Goal: Task Accomplishment & Management: Manage account settings

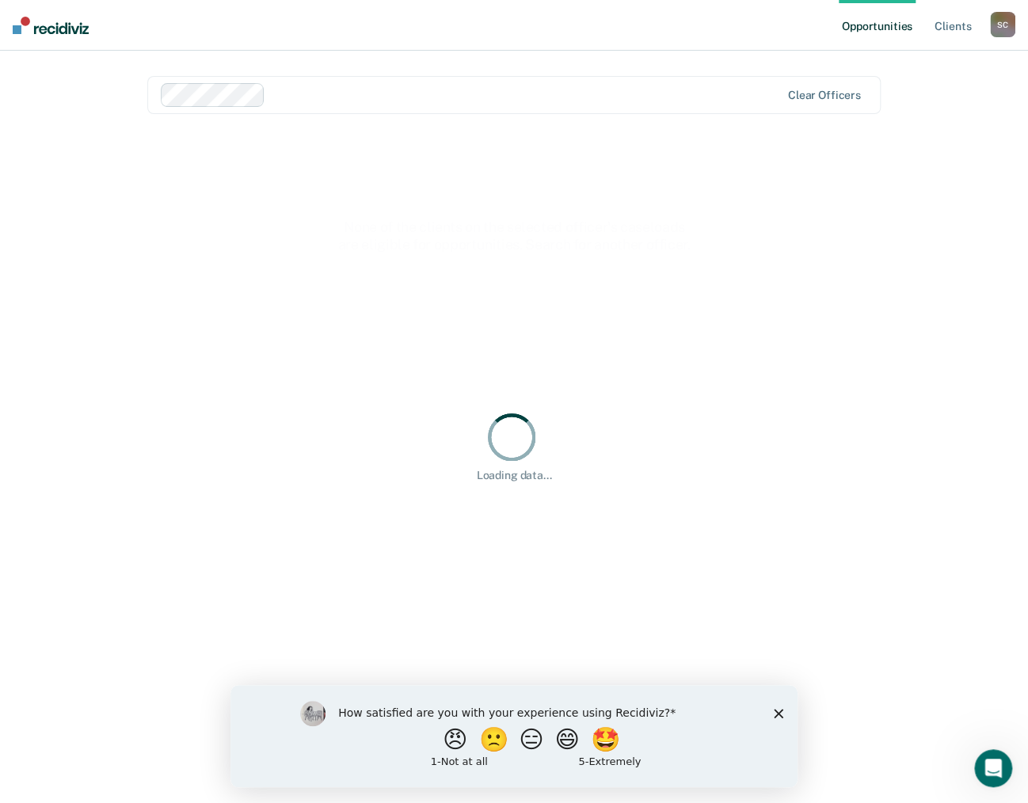
click at [766, 712] on div "How satisfied are you with your experience using Recidiviz? 😠 🙁 😑 😄 🤩 1 - Not a…" at bounding box center [513, 736] width 567 height 102
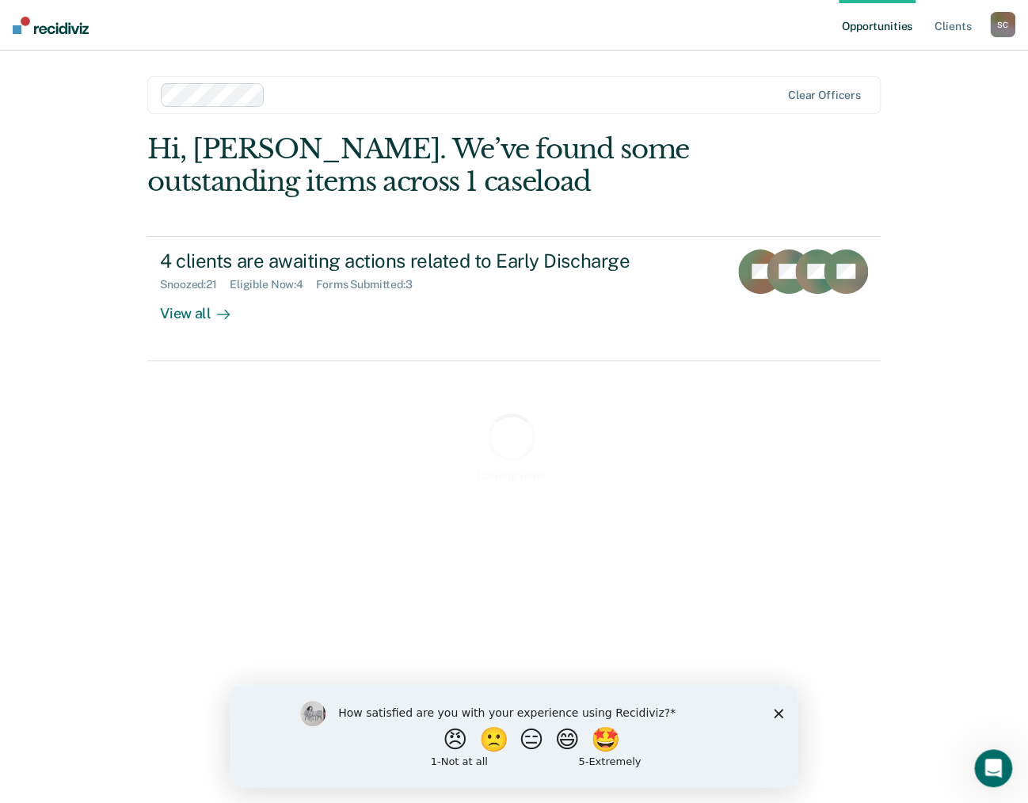
click at [777, 712] on polygon "Close survey" at bounding box center [777, 713] width 9 height 9
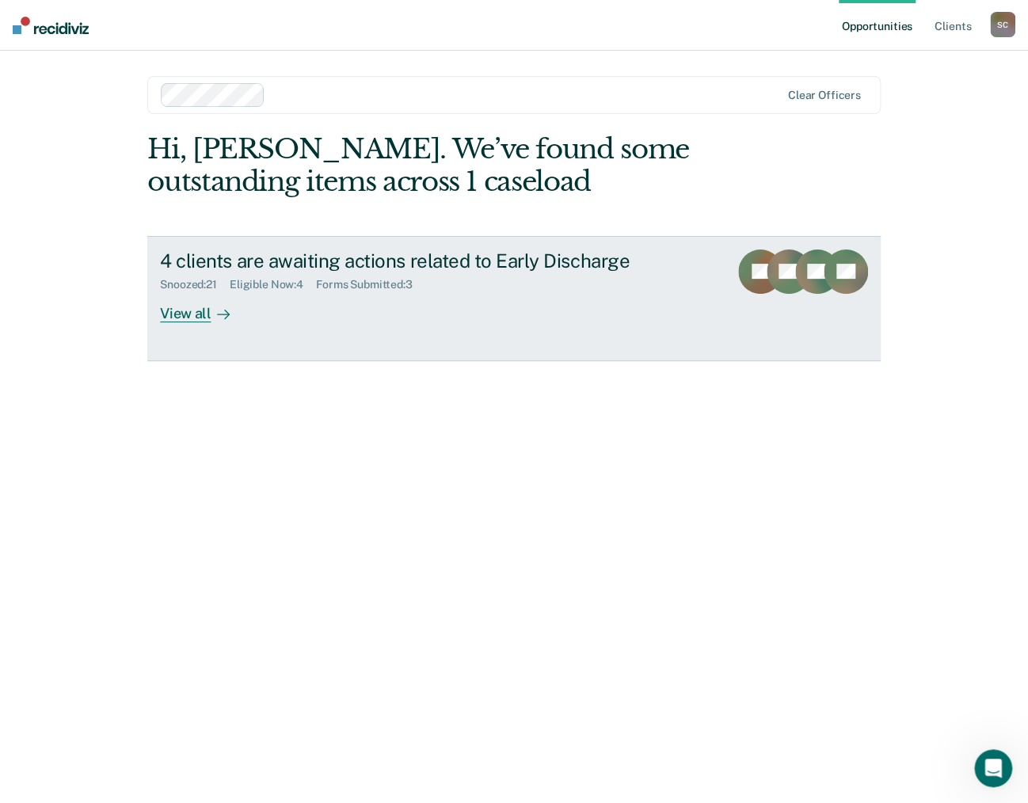
click at [180, 315] on div "View all" at bounding box center [204, 306] width 89 height 31
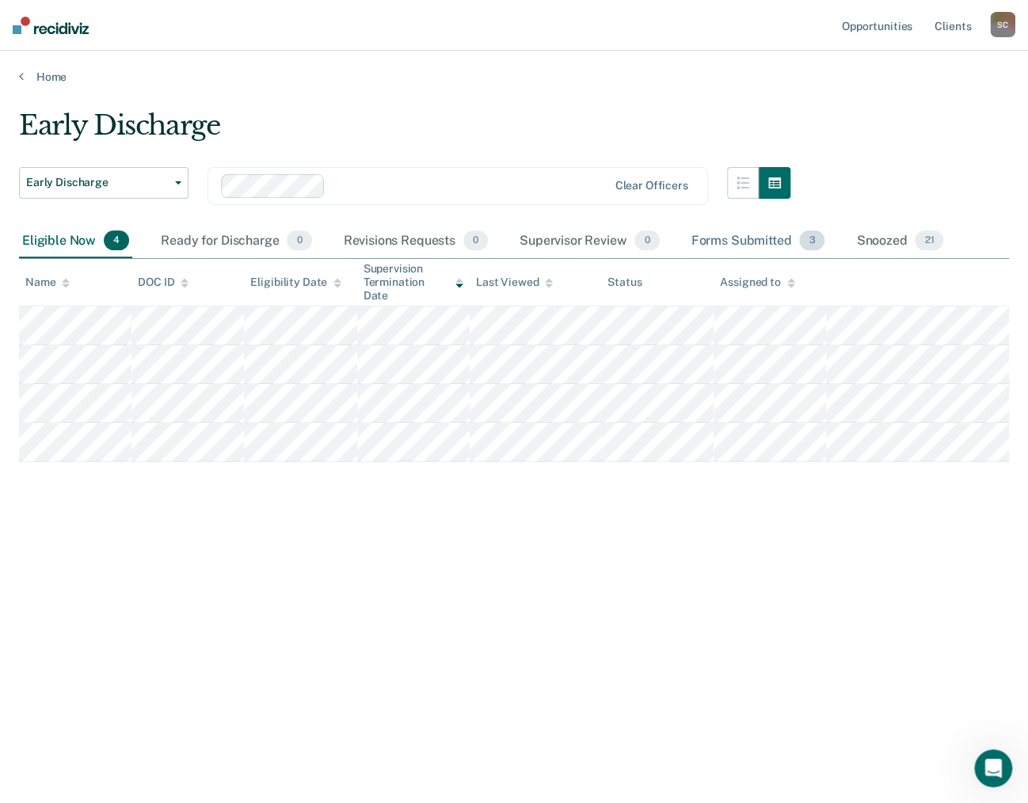
click at [764, 239] on div "Forms Submitted 3" at bounding box center [758, 241] width 140 height 35
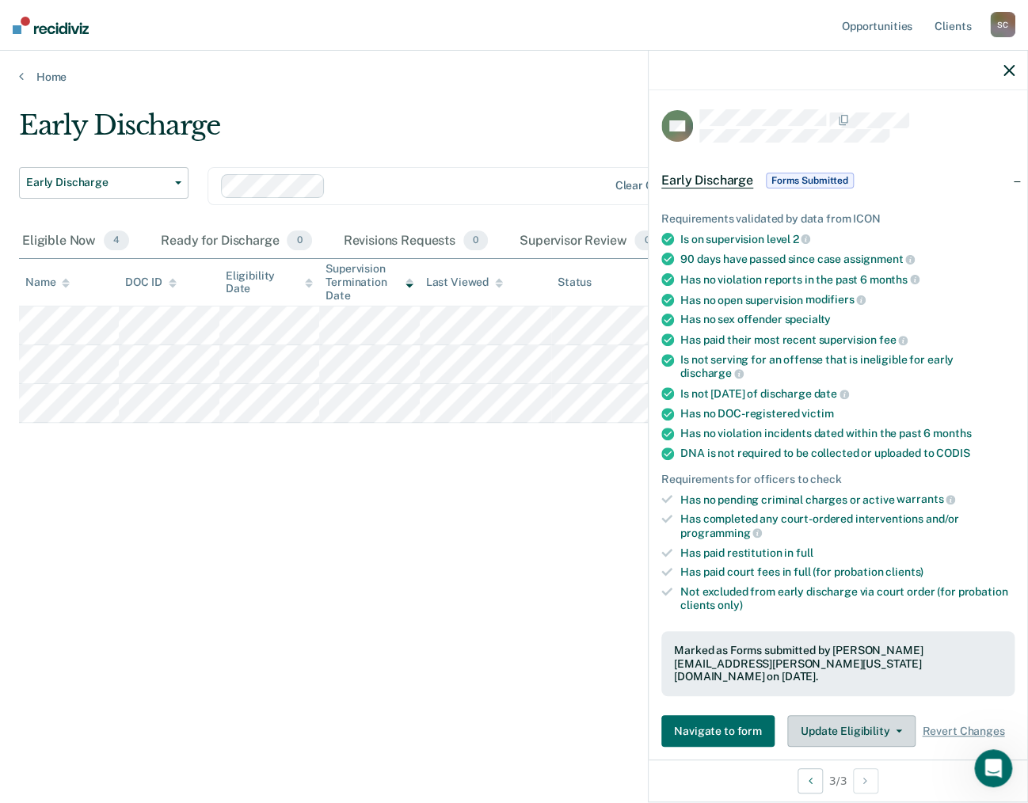
click at [894, 715] on button "Update Eligibility" at bounding box center [851, 731] width 128 height 32
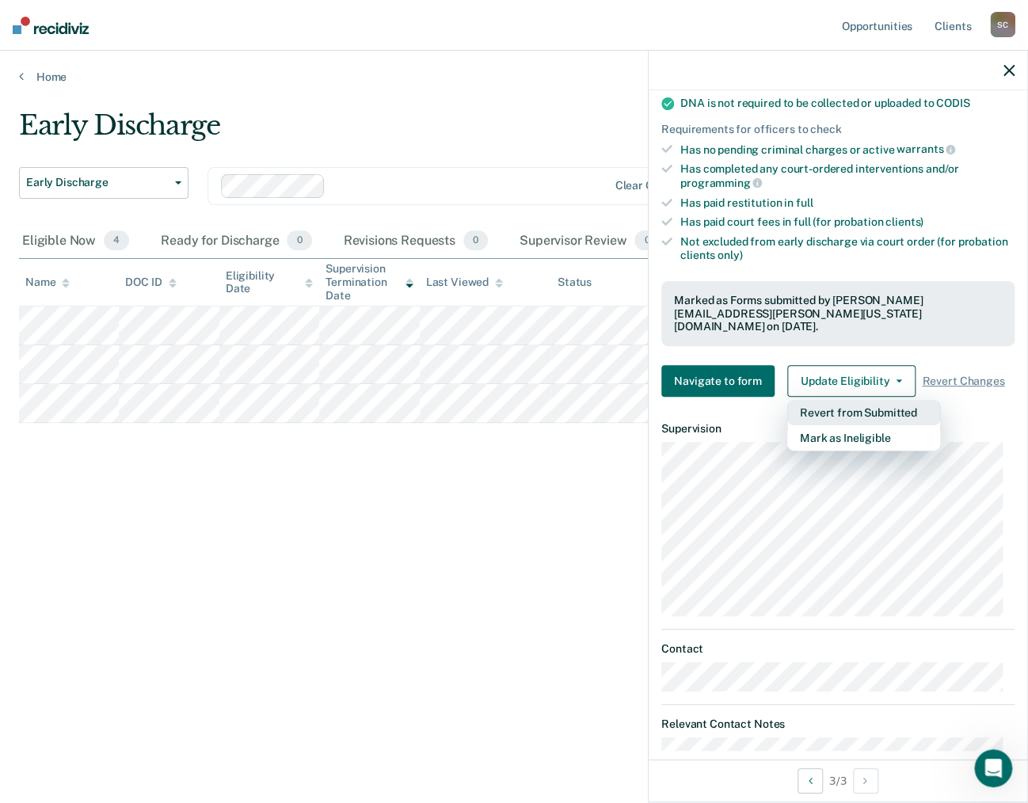
scroll to position [366, 0]
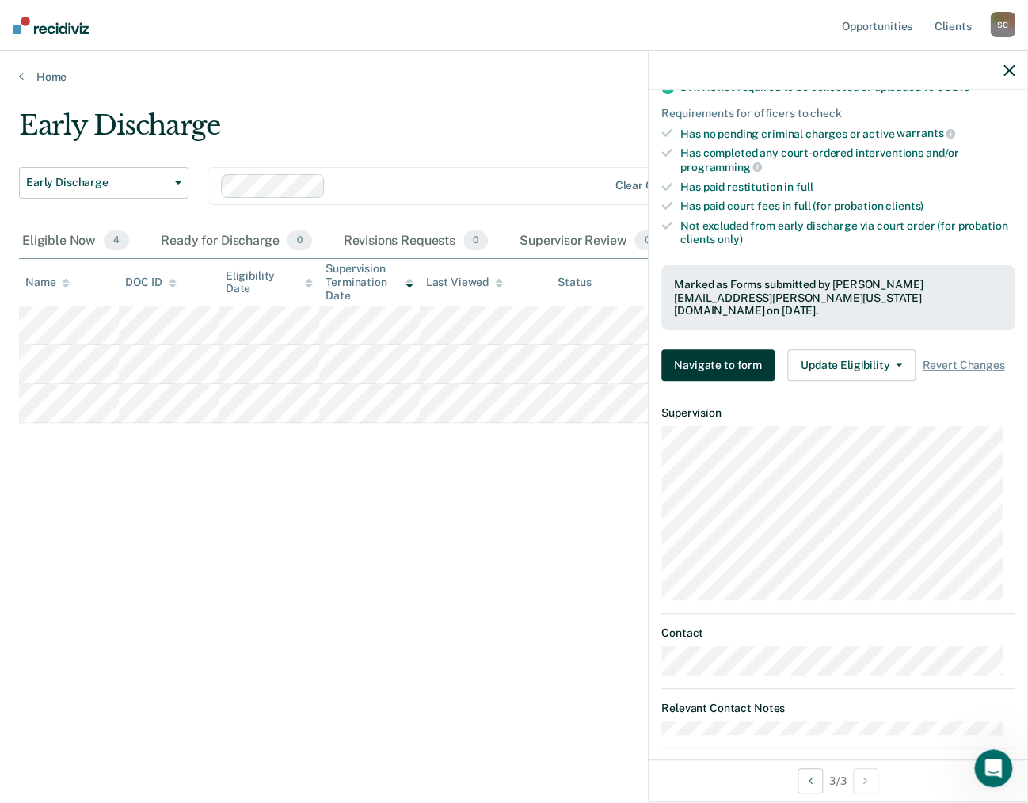
click at [698, 349] on button "Navigate to form" at bounding box center [717, 365] width 113 height 32
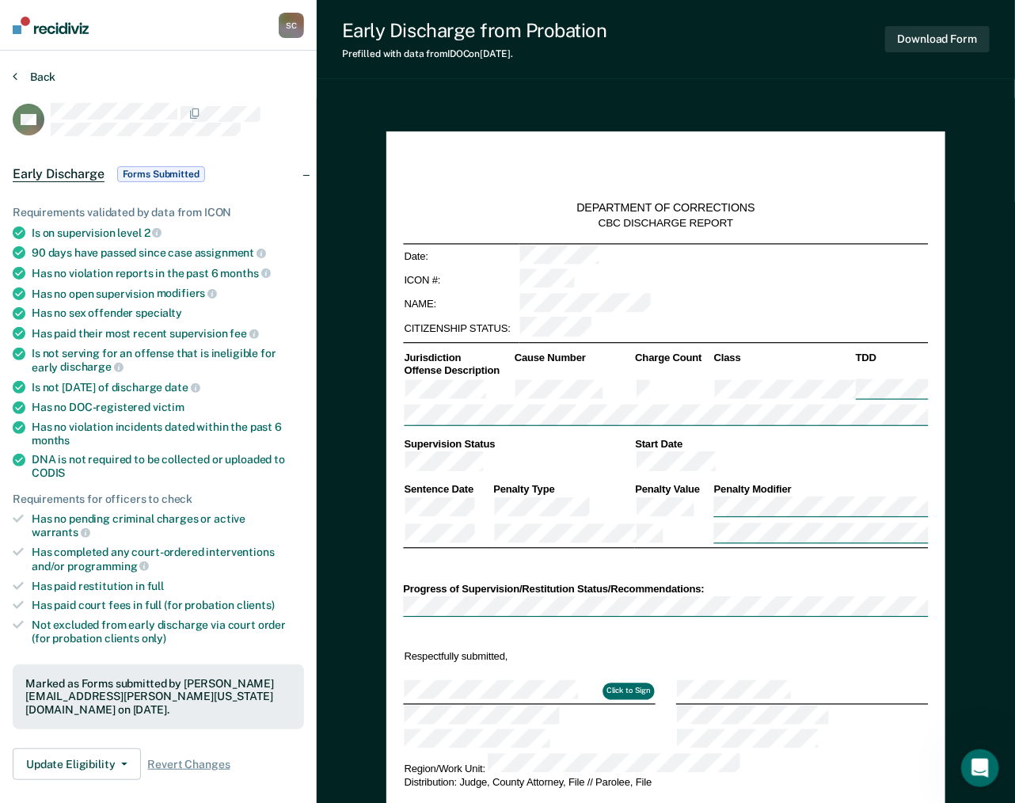
click at [32, 72] on button "Back" at bounding box center [34, 77] width 43 height 14
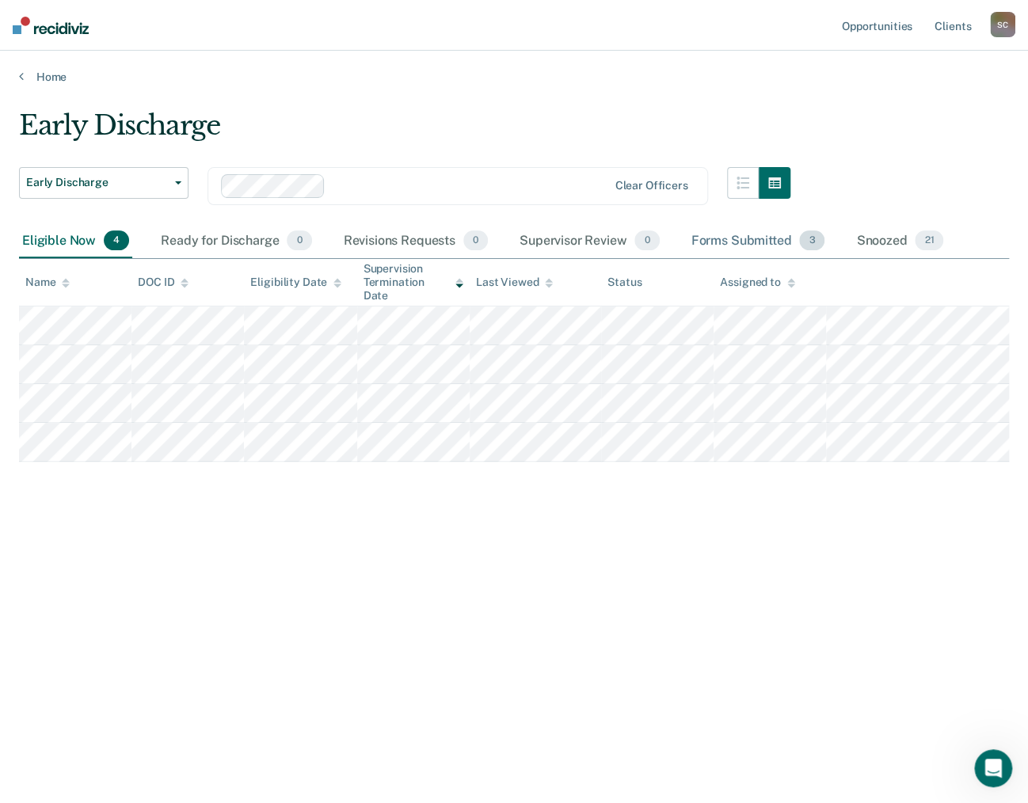
click at [773, 241] on div "Forms Submitted 3" at bounding box center [758, 241] width 140 height 35
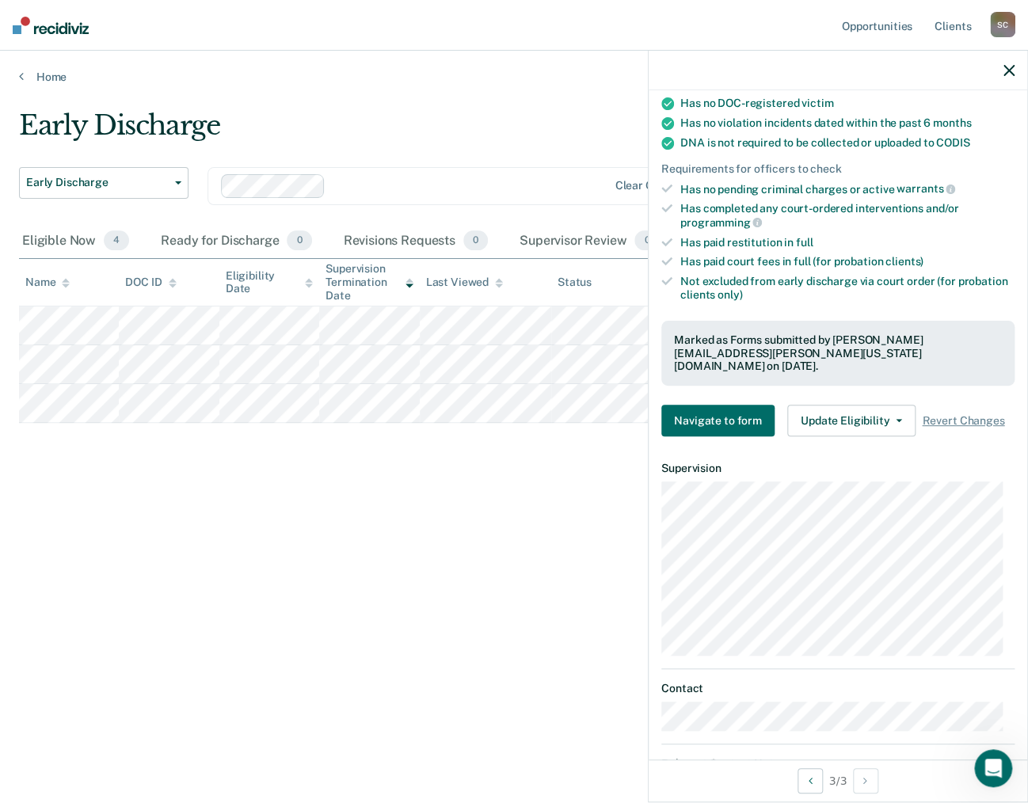
scroll to position [317, 0]
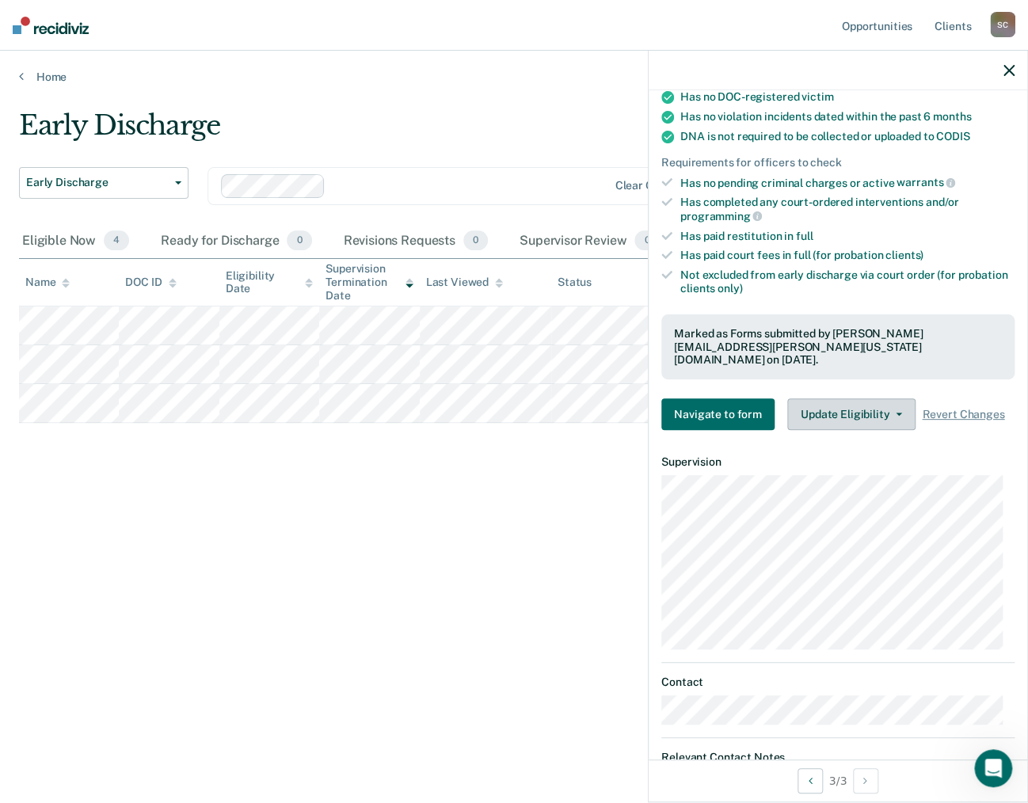
click at [889, 412] on span "button" at bounding box center [895, 413] width 13 height 3
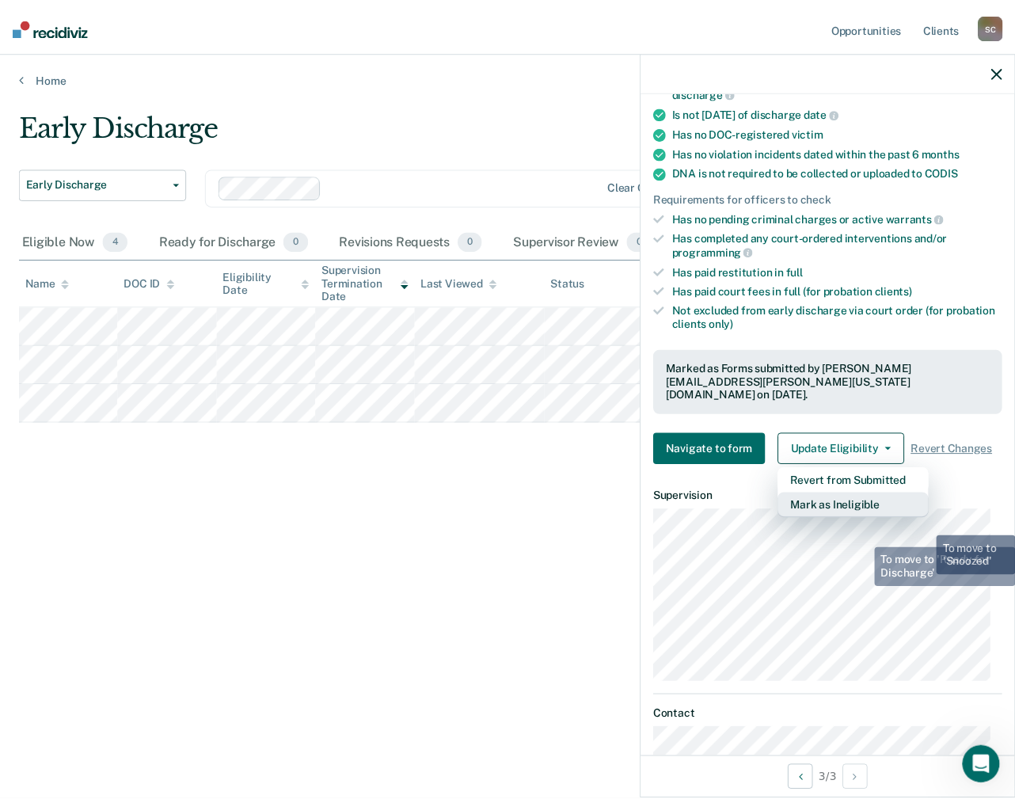
scroll to position [366, 0]
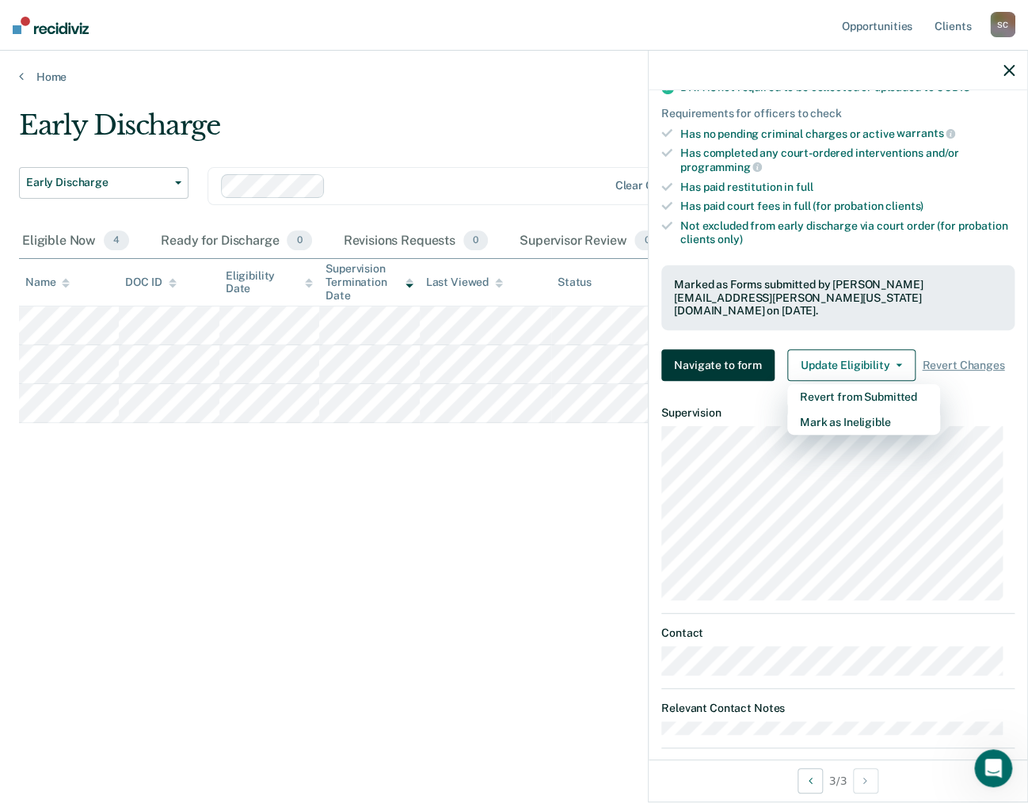
click at [750, 353] on button "Navigate to form" at bounding box center [717, 365] width 113 height 32
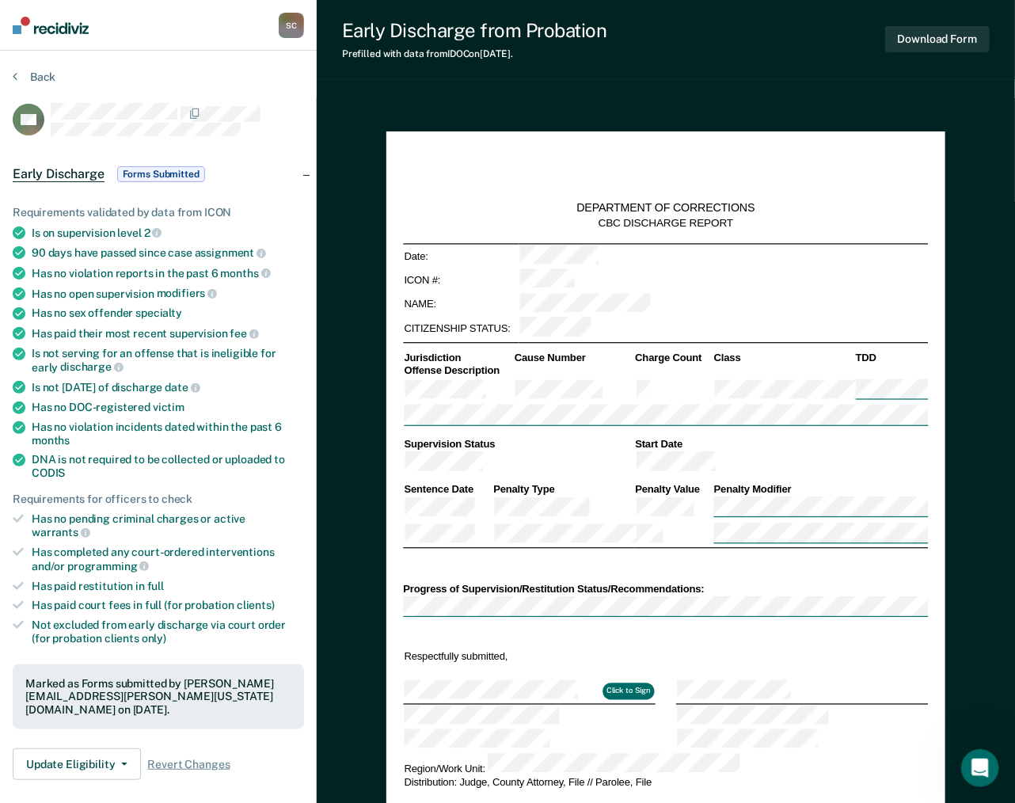
type textarea "x"
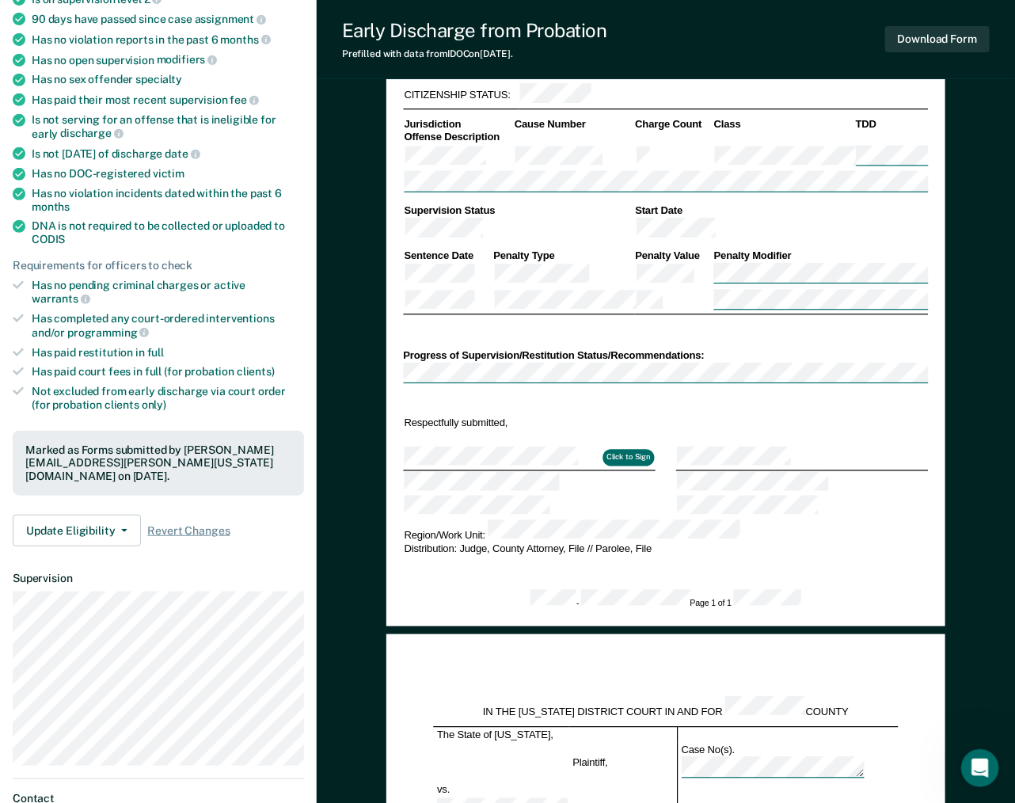
scroll to position [237, 0]
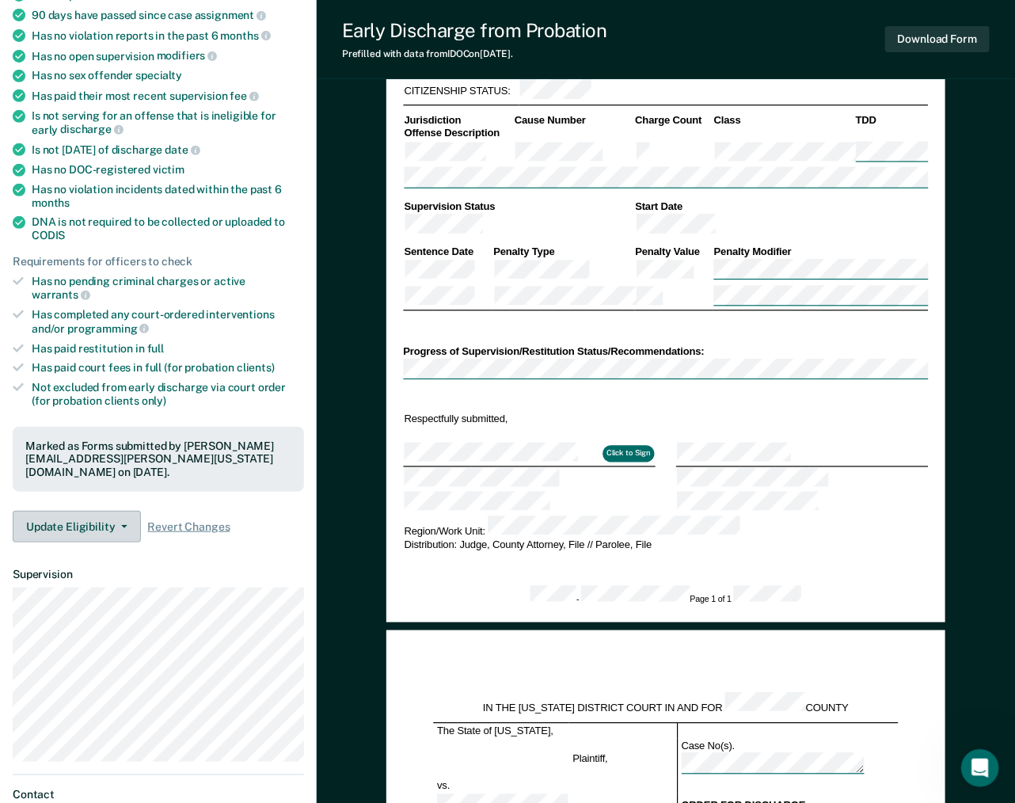
click at [104, 511] on button "Update Eligibility" at bounding box center [77, 527] width 128 height 32
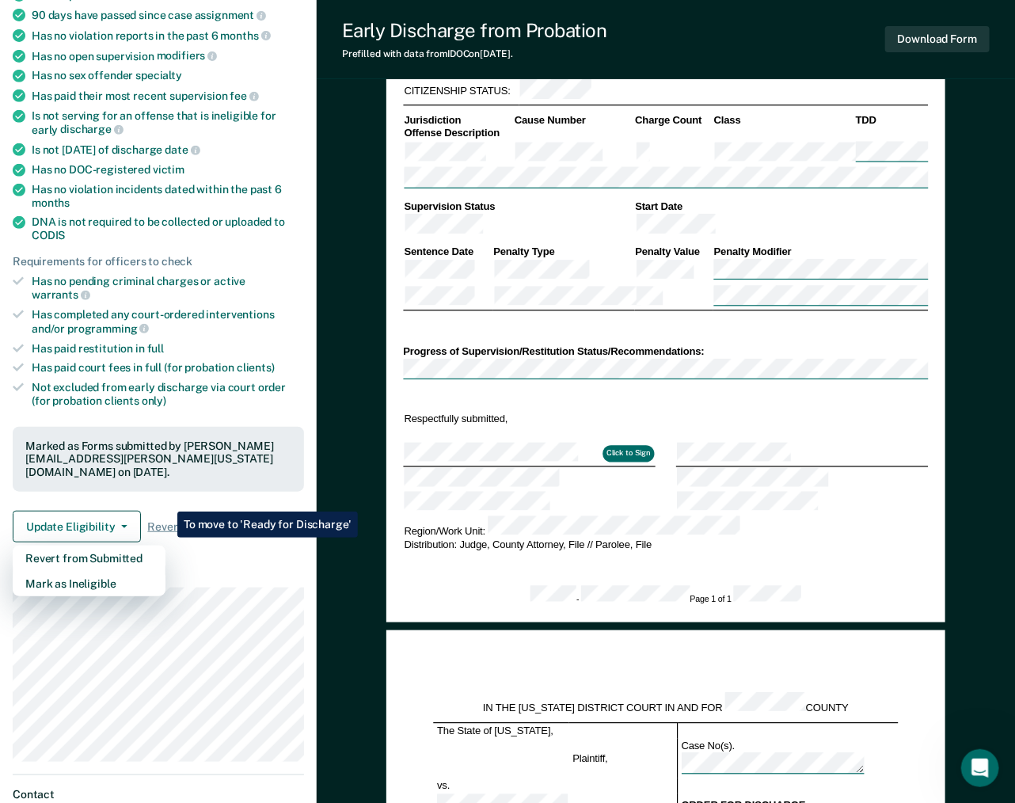
click at [358, 504] on div "DEPARTMENT OF CORRECTIONS CBC DISCHARGE REPORT Date: ICON #: NAME: CITIZENSHIP …" at bounding box center [666, 671] width 698 height 1621
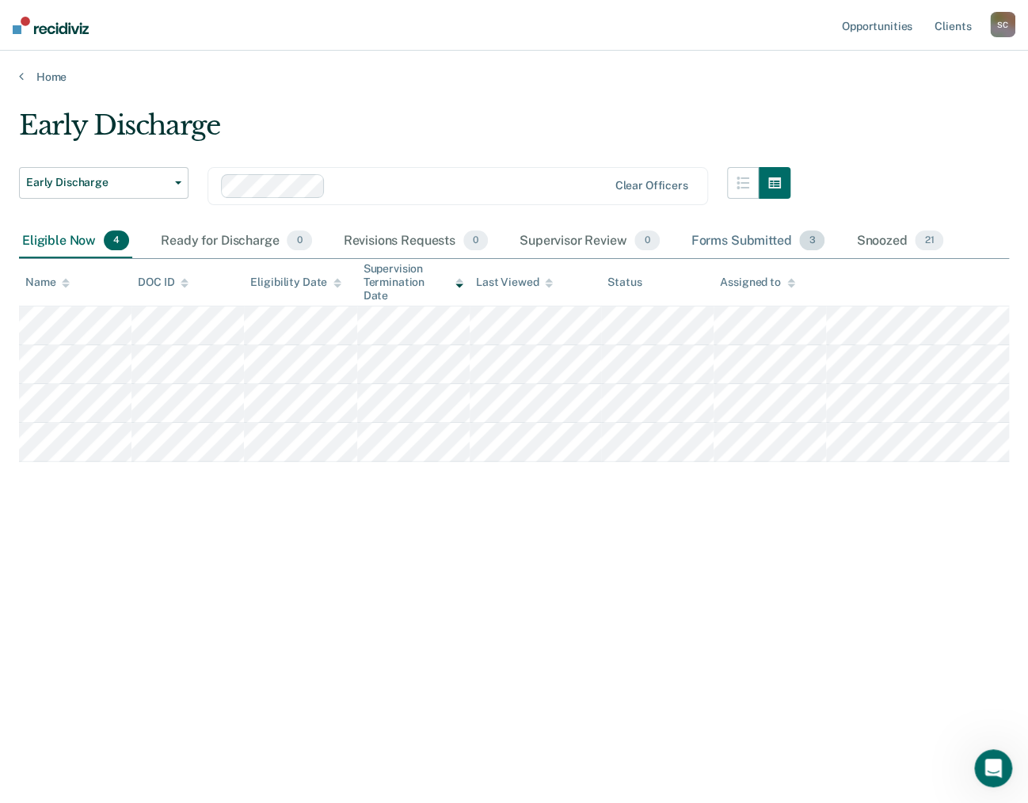
click at [760, 235] on div "Forms Submitted 3" at bounding box center [758, 241] width 140 height 35
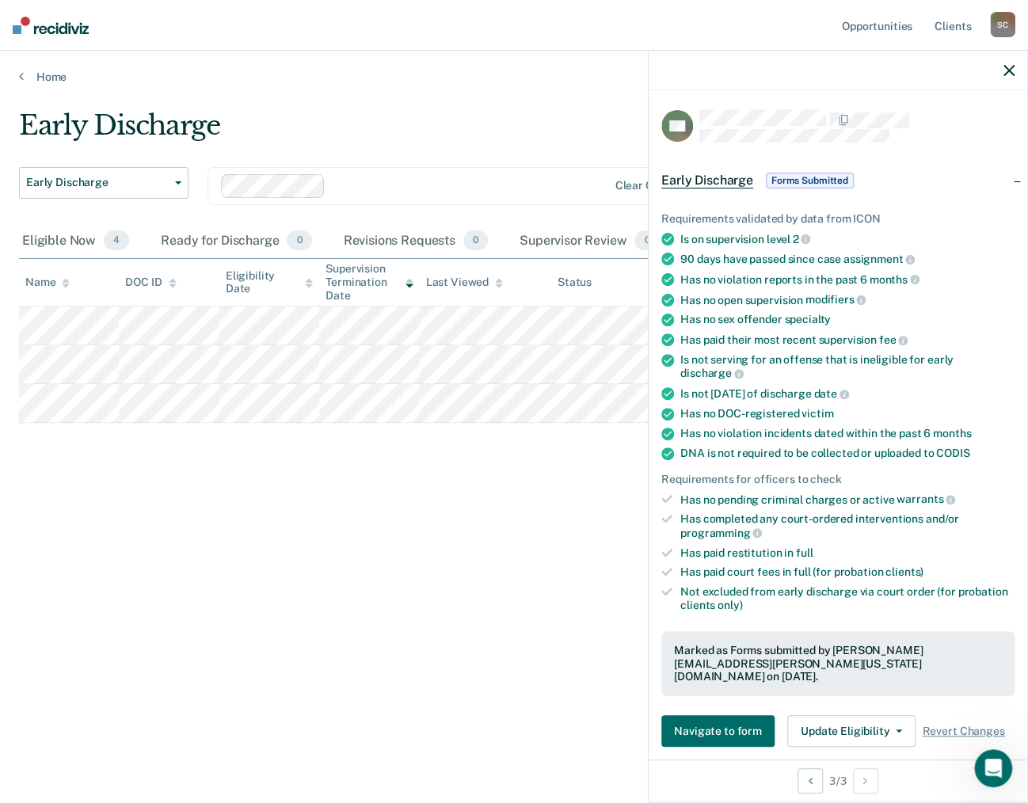
click at [813, 175] on span "Forms Submitted" at bounding box center [810, 181] width 88 height 16
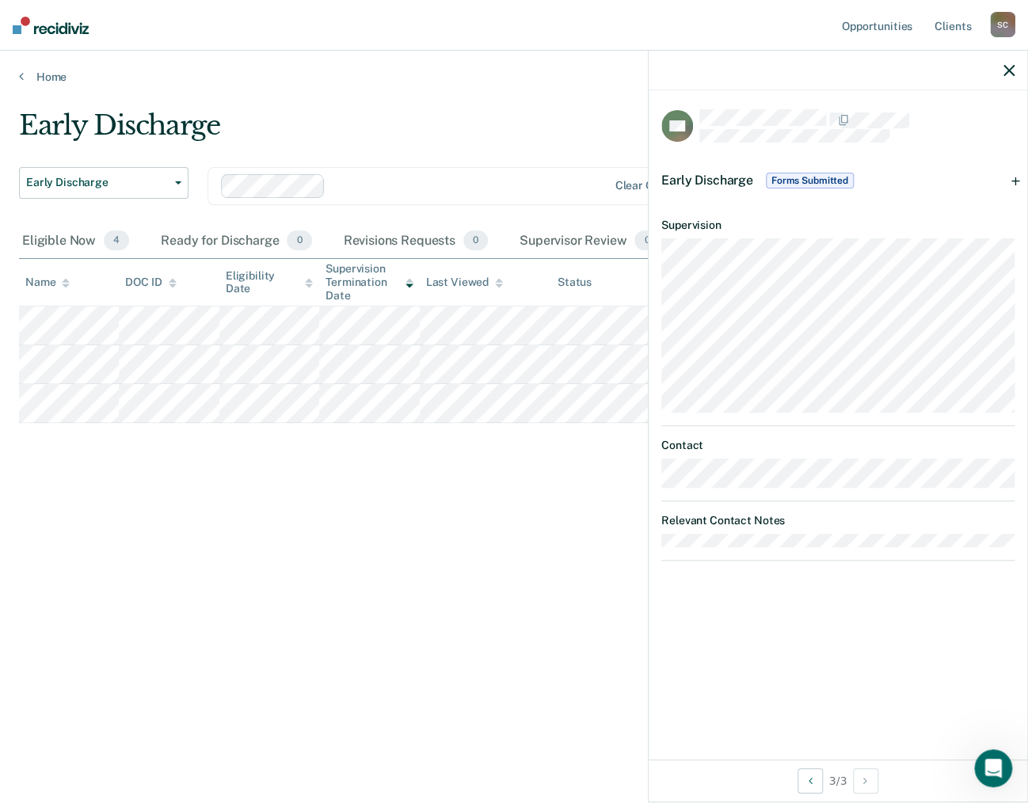
click at [1006, 70] on icon "button" at bounding box center [1008, 70] width 11 height 11
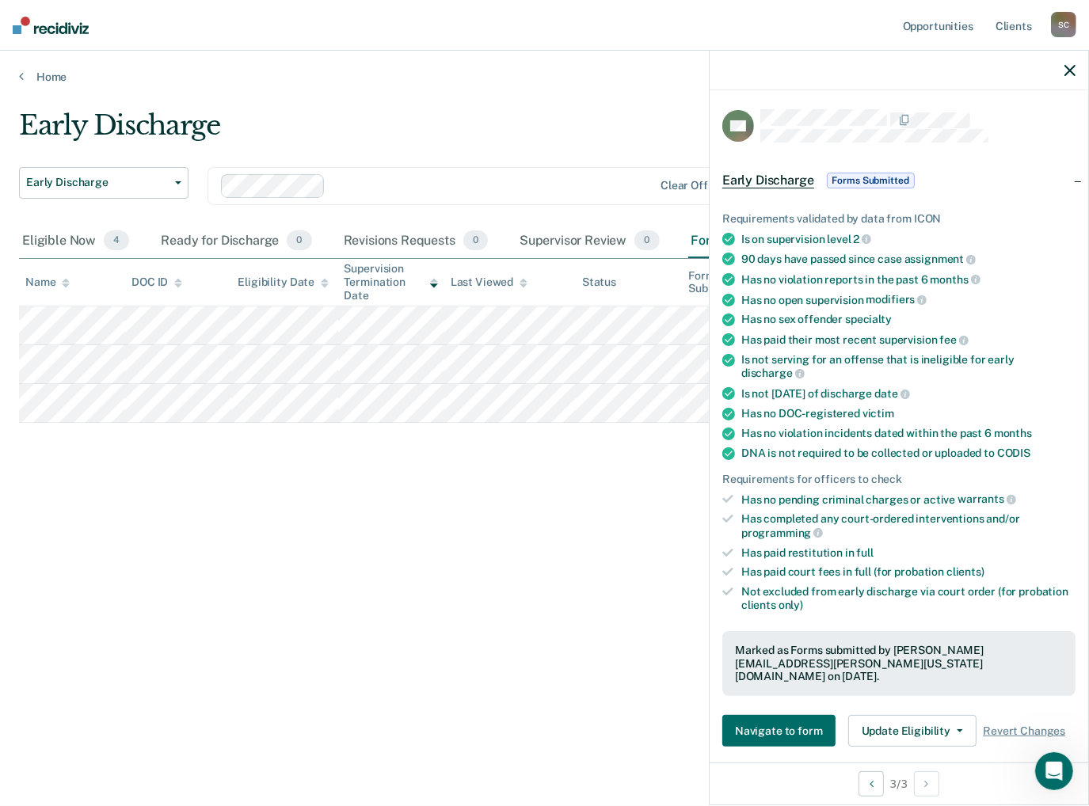
click at [769, 181] on span "Early Discharge" at bounding box center [768, 181] width 92 height 16
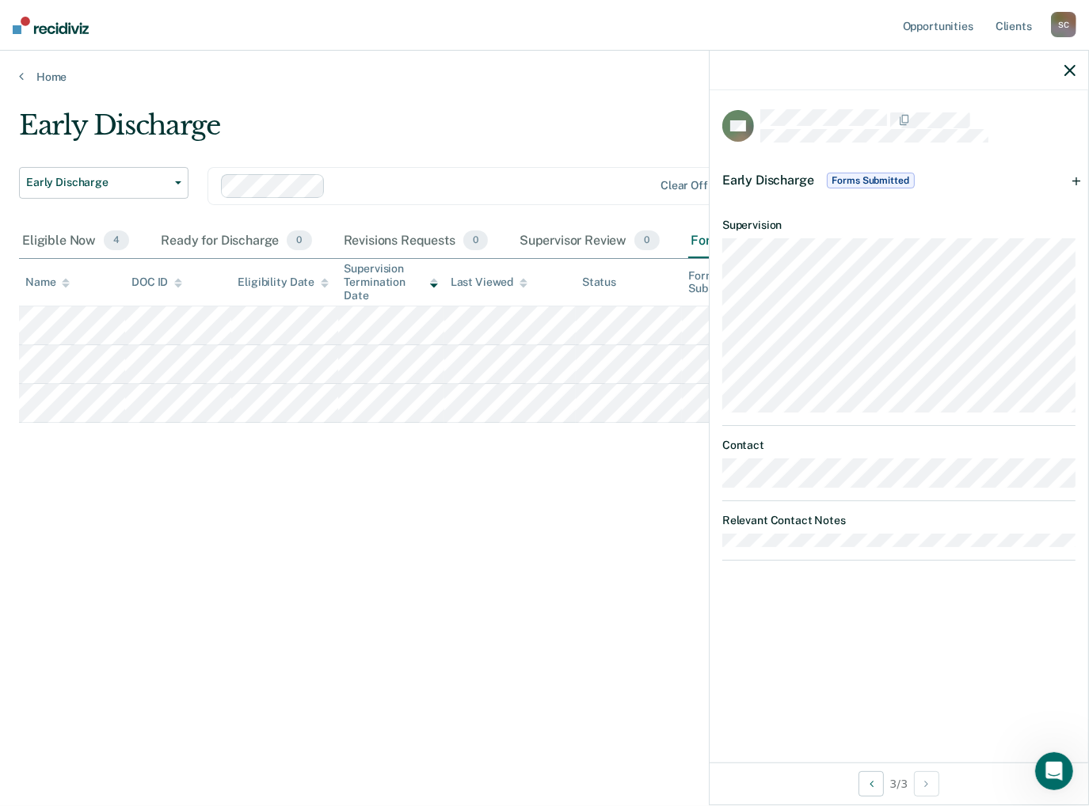
click at [857, 178] on span "Forms Submitted" at bounding box center [870, 181] width 88 height 16
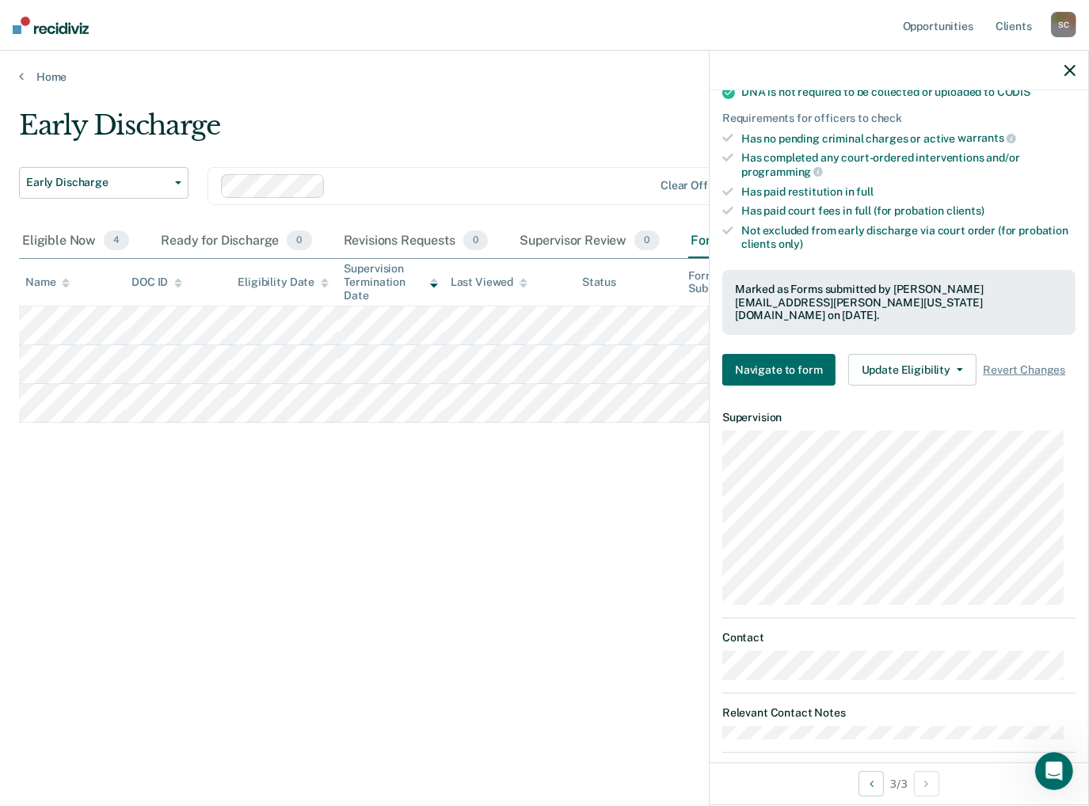
scroll to position [362, 0]
click at [864, 786] on button "Previous Opportunity" at bounding box center [870, 783] width 25 height 25
click at [931, 788] on button "Next Opportunity" at bounding box center [926, 783] width 25 height 25
click at [954, 353] on button "Update Eligibility" at bounding box center [912, 369] width 128 height 32
click at [1027, 388] on article "NH Early Discharge Forms Submitted Requirements validated by data from ICON Is …" at bounding box center [898, 249] width 353 height 1005
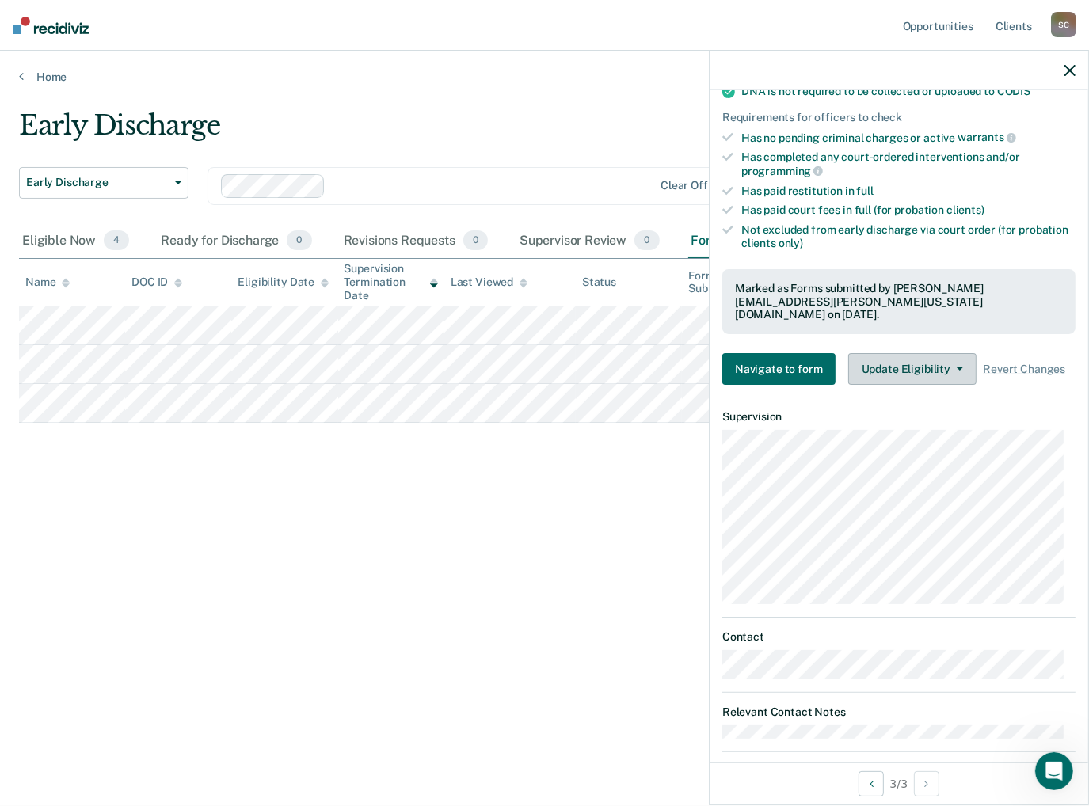
click at [956, 367] on icon "button" at bounding box center [959, 368] width 6 height 3
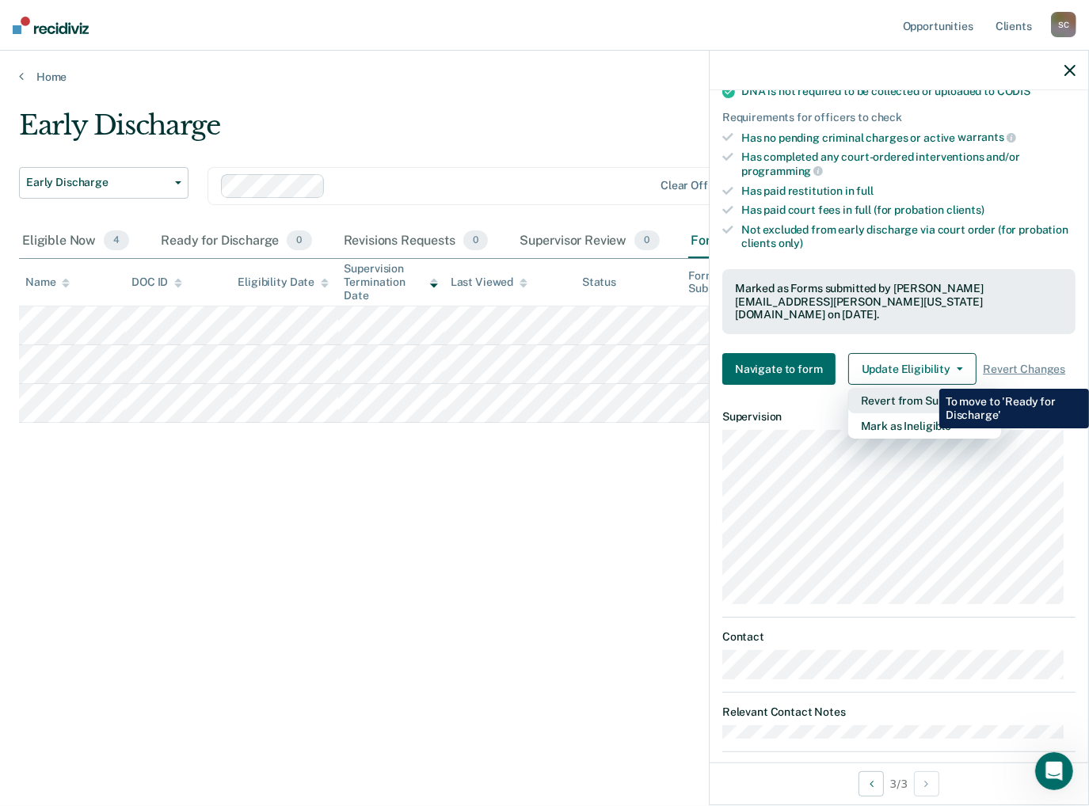
click at [927, 388] on button "Revert from Submitted" at bounding box center [924, 400] width 153 height 25
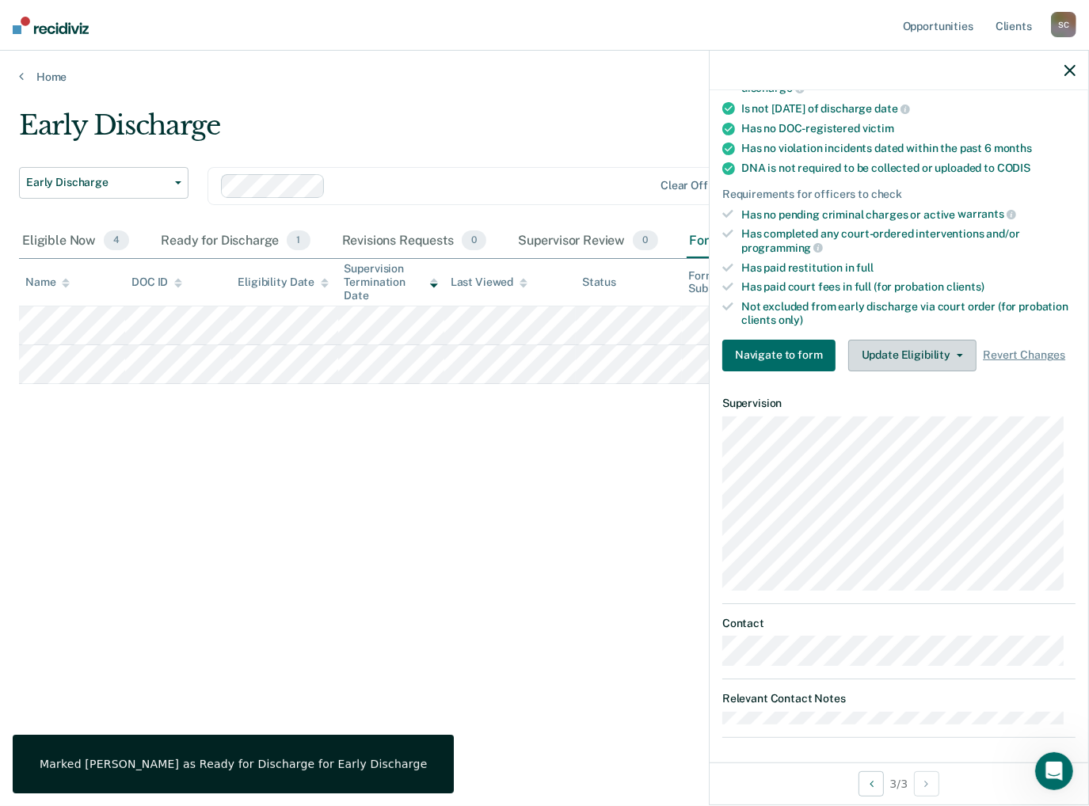
click at [956, 354] on icon "button" at bounding box center [959, 355] width 6 height 3
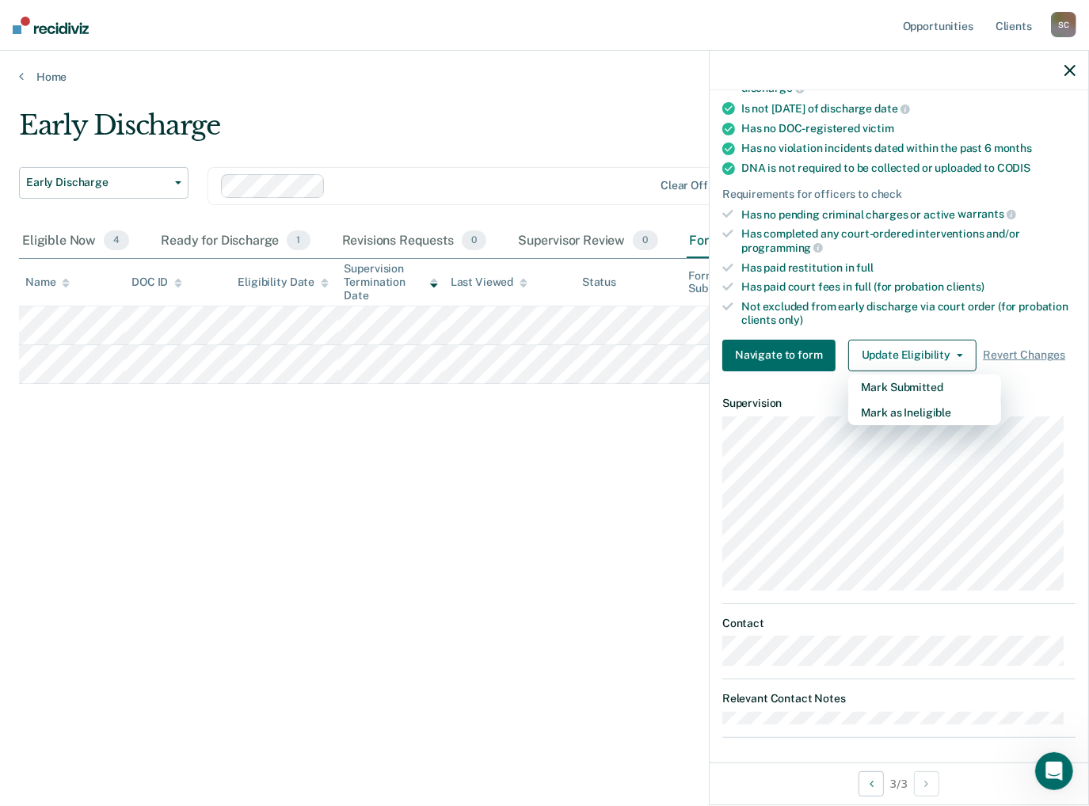
click at [1027, 67] on icon "button" at bounding box center [1069, 70] width 11 height 11
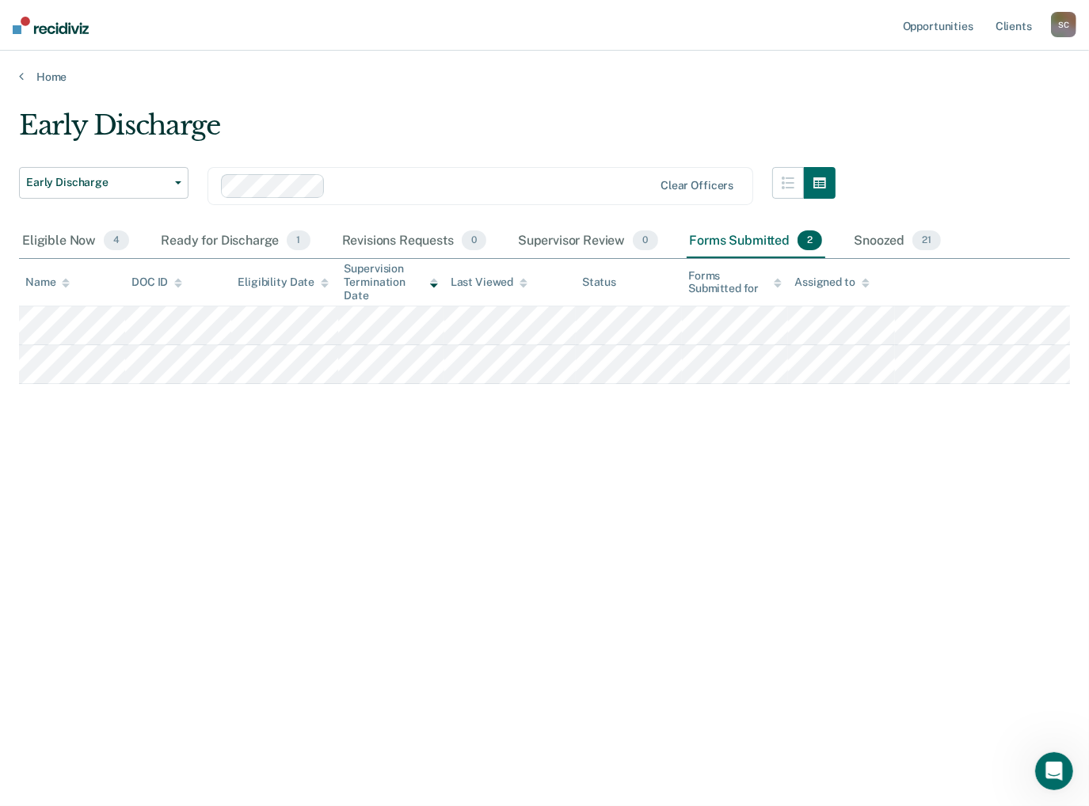
click at [766, 239] on div "Forms Submitted 2" at bounding box center [755, 241] width 139 height 35
click at [219, 238] on div "Ready for Discharge 1" at bounding box center [235, 241] width 155 height 35
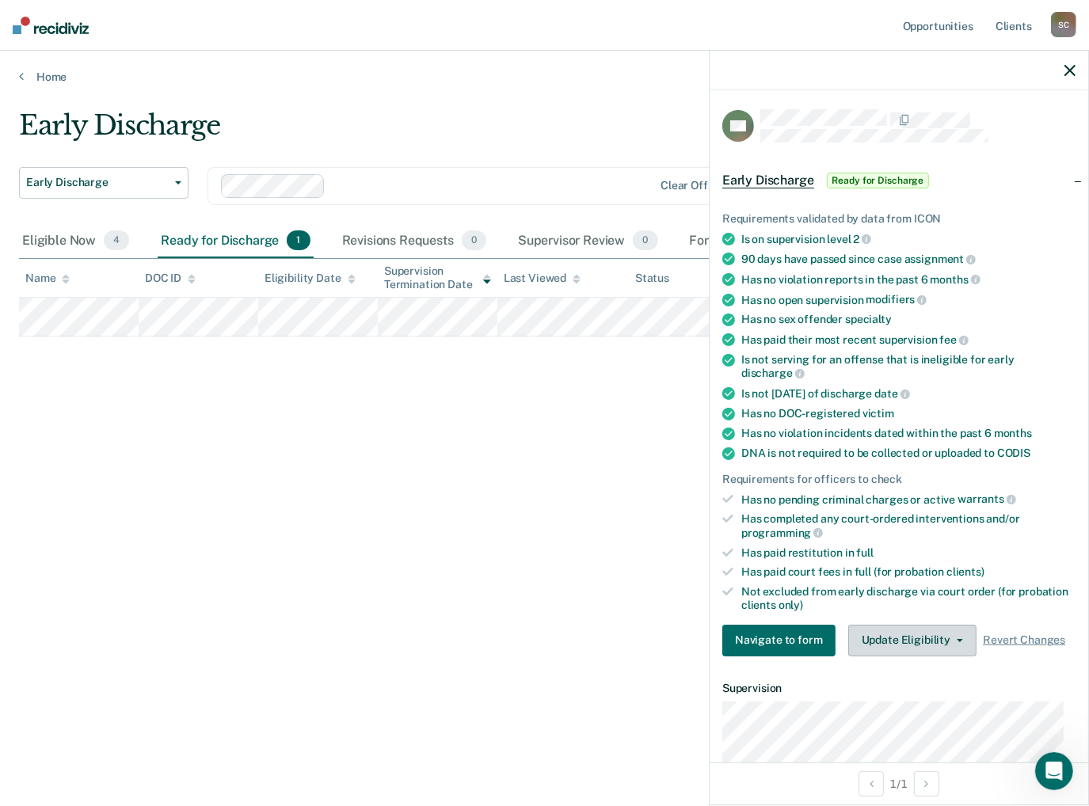
click at [944, 632] on button "Update Eligibility" at bounding box center [912, 641] width 128 height 32
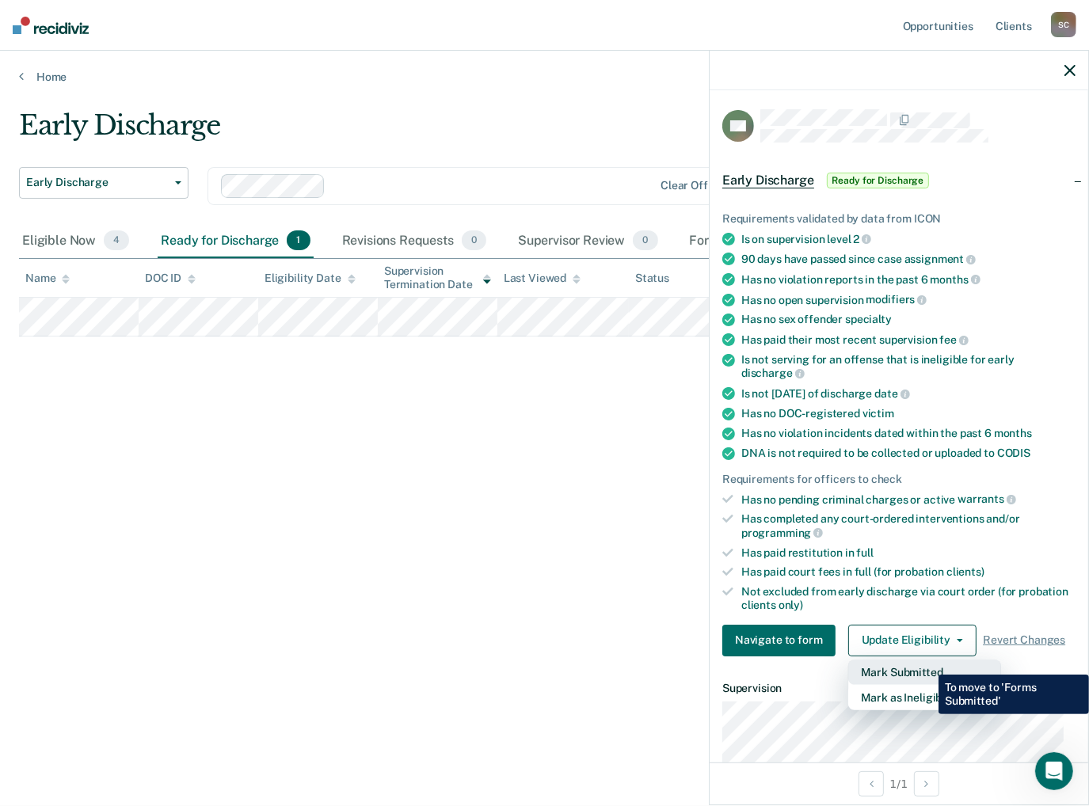
click at [926, 663] on button "Mark Submitted" at bounding box center [924, 671] width 153 height 25
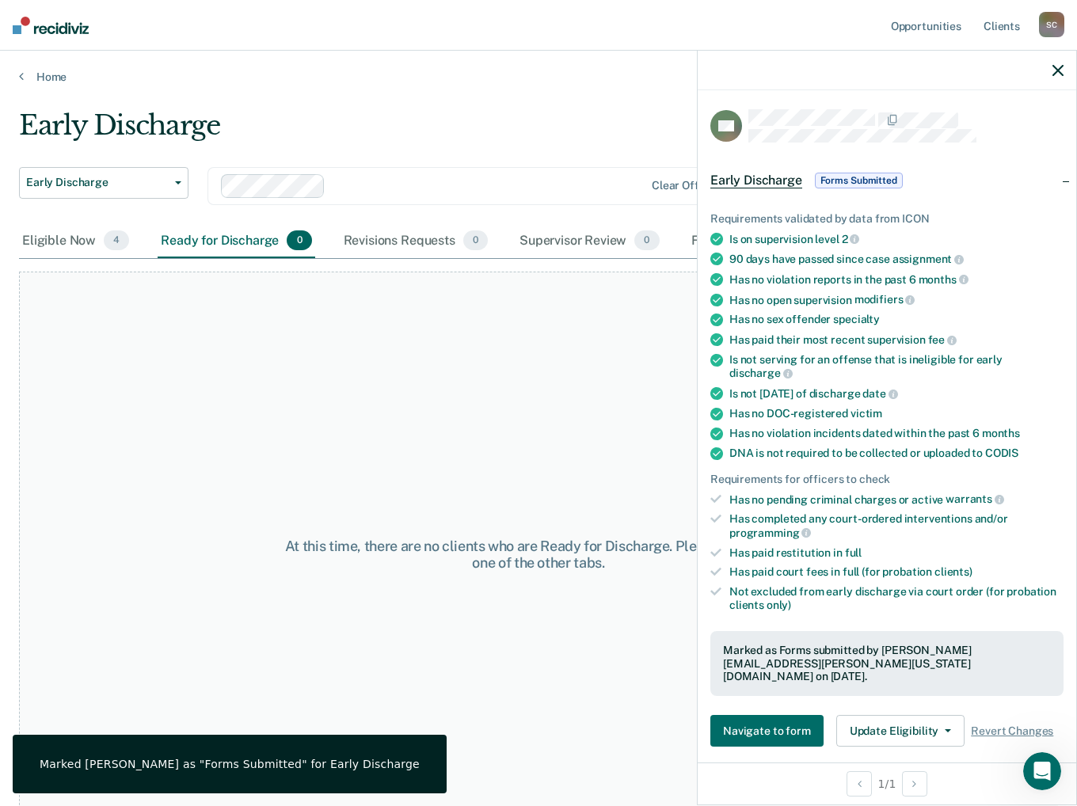
click at [1027, 69] on icon "button" at bounding box center [1057, 70] width 11 height 11
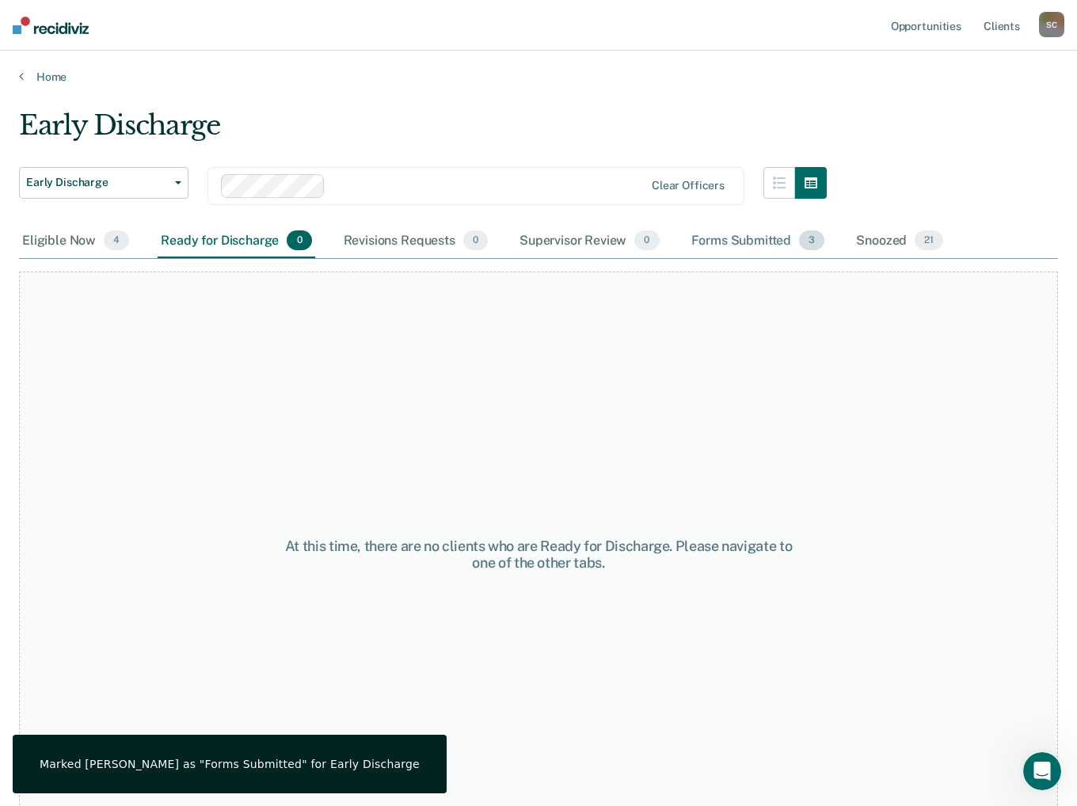
click at [726, 235] on div "Forms Submitted 3" at bounding box center [758, 241] width 140 height 35
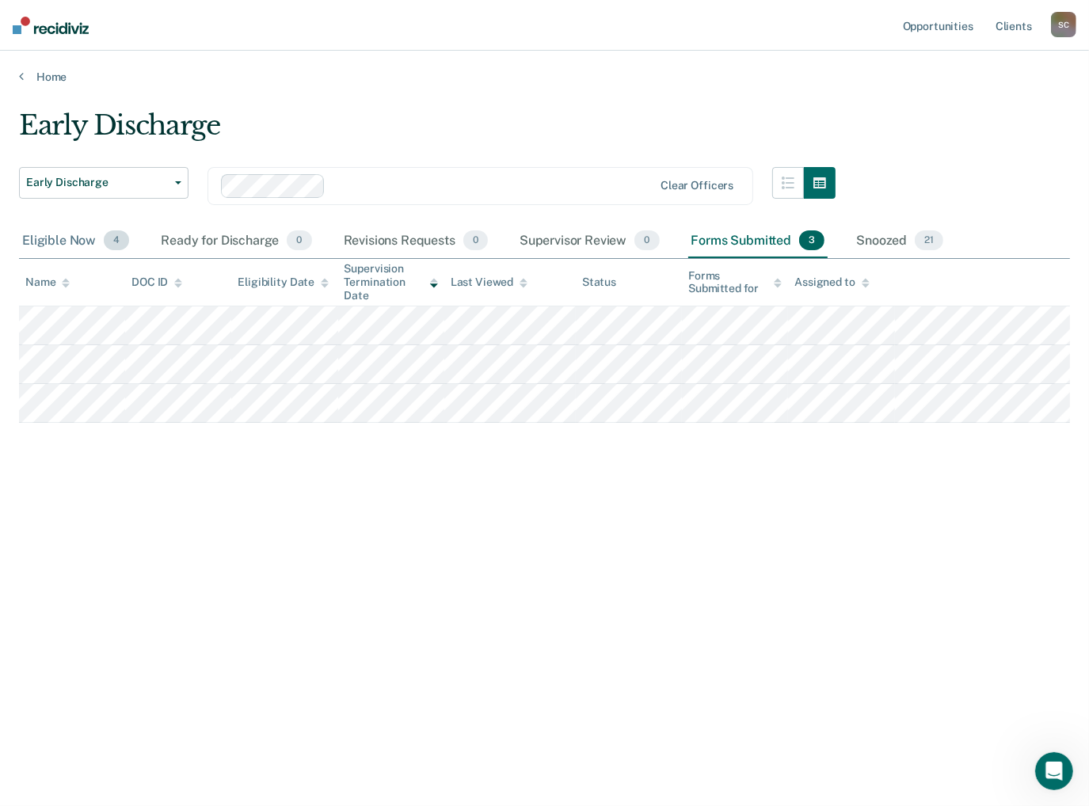
click at [72, 241] on div "Eligible Now 4" at bounding box center [75, 241] width 113 height 35
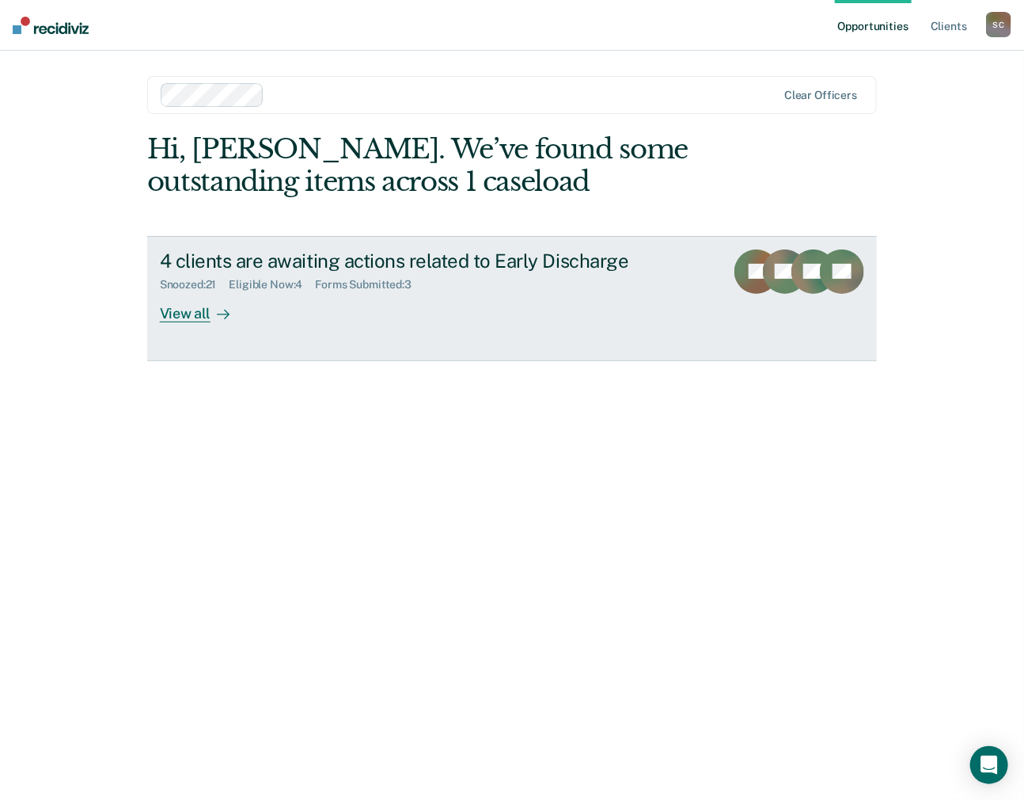
click at [367, 286] on div "Forms Submitted : 3" at bounding box center [369, 284] width 109 height 13
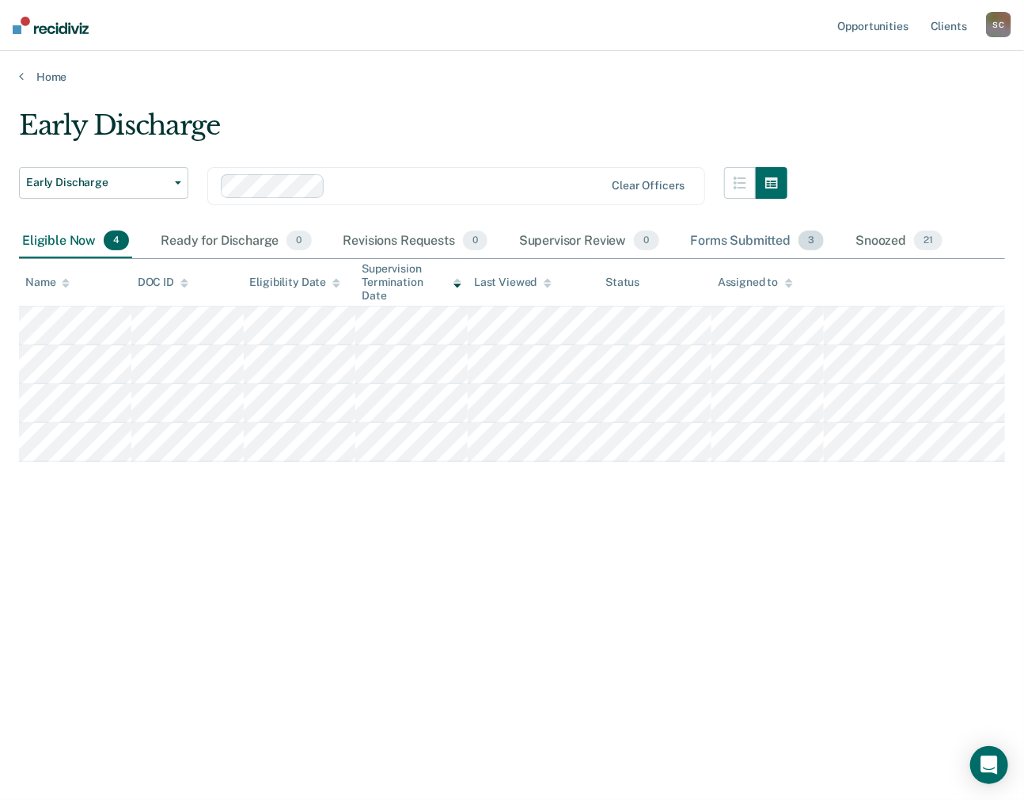
click at [737, 239] on div "Forms Submitted 3" at bounding box center [758, 241] width 140 height 35
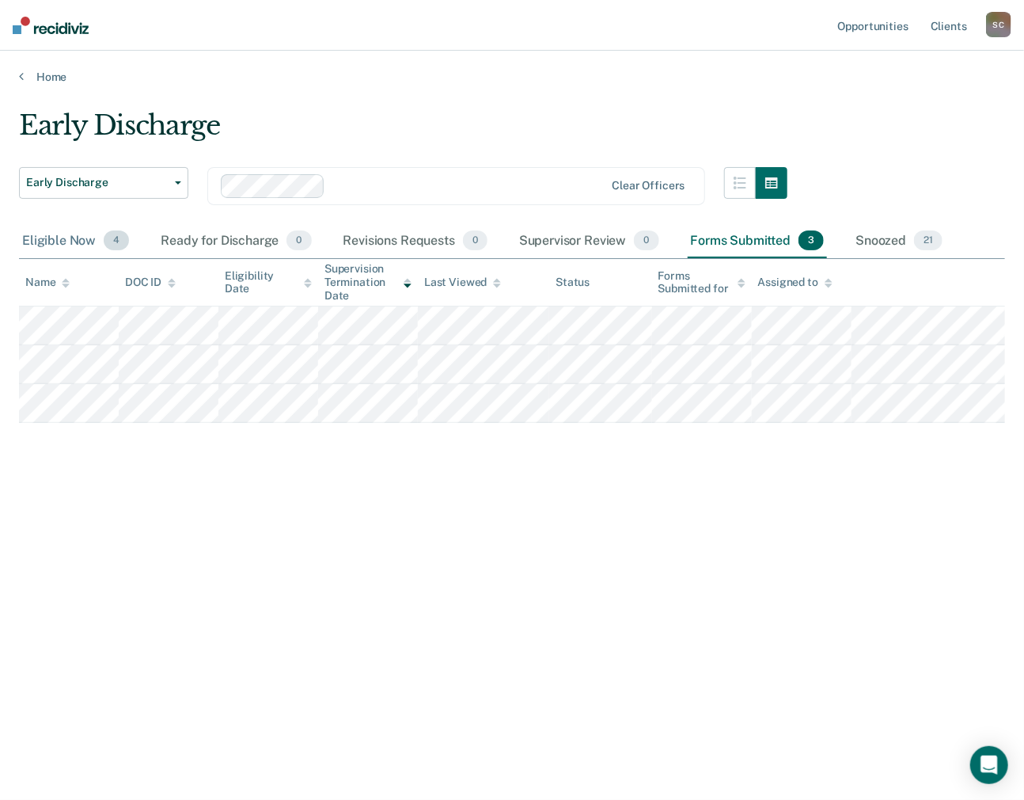
click at [68, 234] on div "Eligible Now 4" at bounding box center [75, 241] width 113 height 35
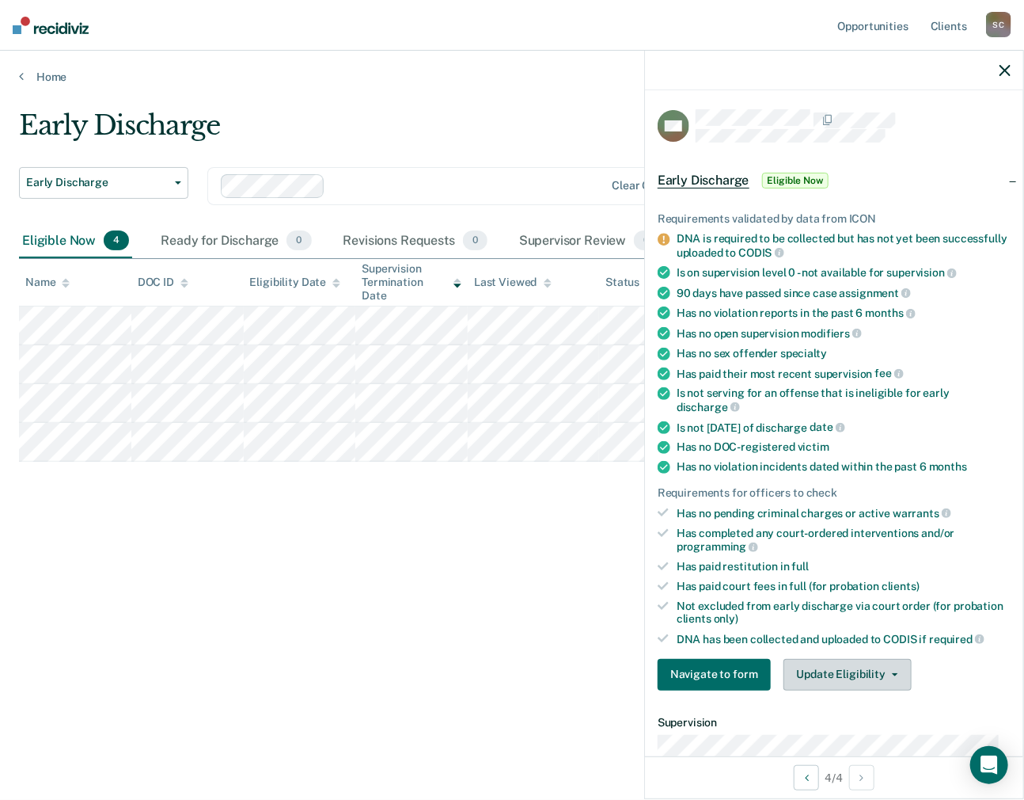
click at [892, 673] on icon "button" at bounding box center [895, 674] width 6 height 3
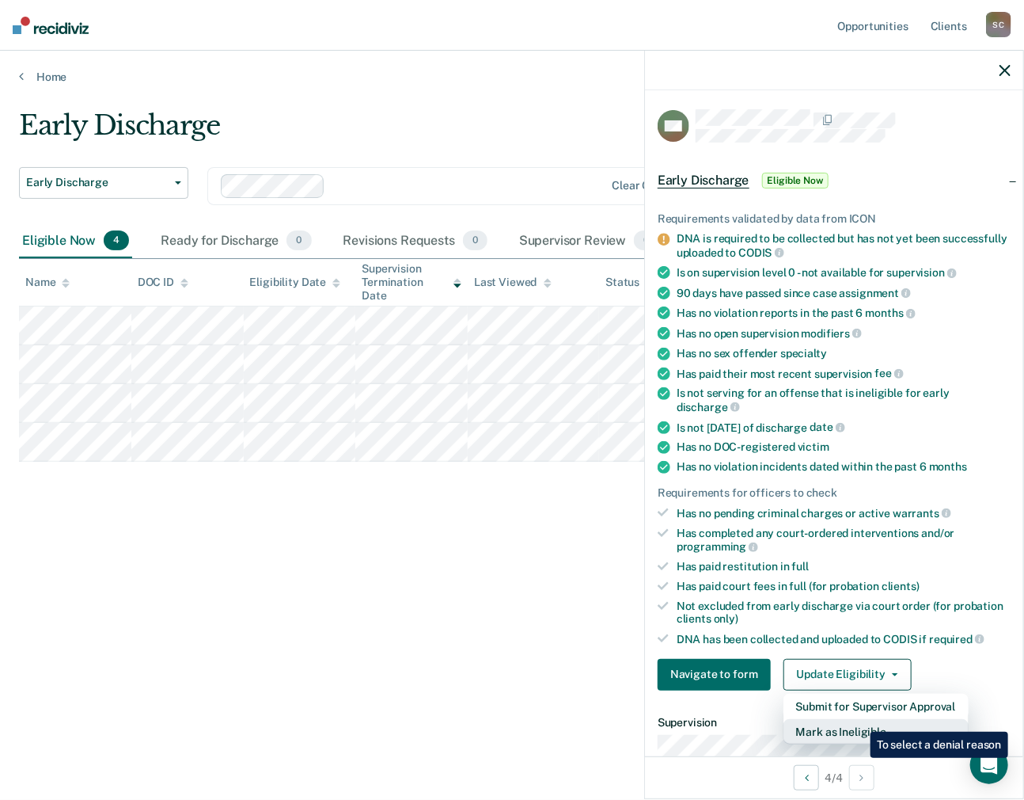
click at [859, 720] on button "Mark as Ineligible" at bounding box center [876, 731] width 185 height 25
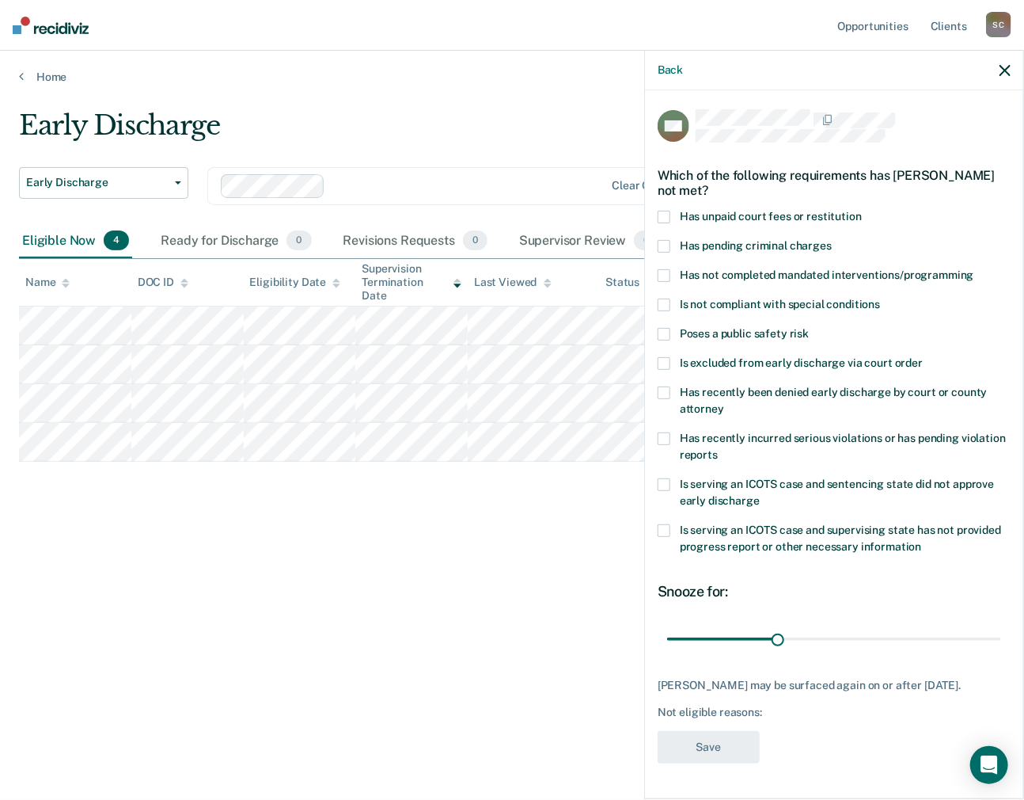
click at [667, 213] on span at bounding box center [664, 217] width 13 height 13
drag, startPoint x: 780, startPoint y: 638, endPoint x: 1000, endPoint y: 652, distance: 220.5
type input "90"
click at [1001, 638] on input "range" at bounding box center [834, 639] width 334 height 28
click at [726, 756] on button "Save" at bounding box center [709, 747] width 102 height 32
